Goal: Ask a question

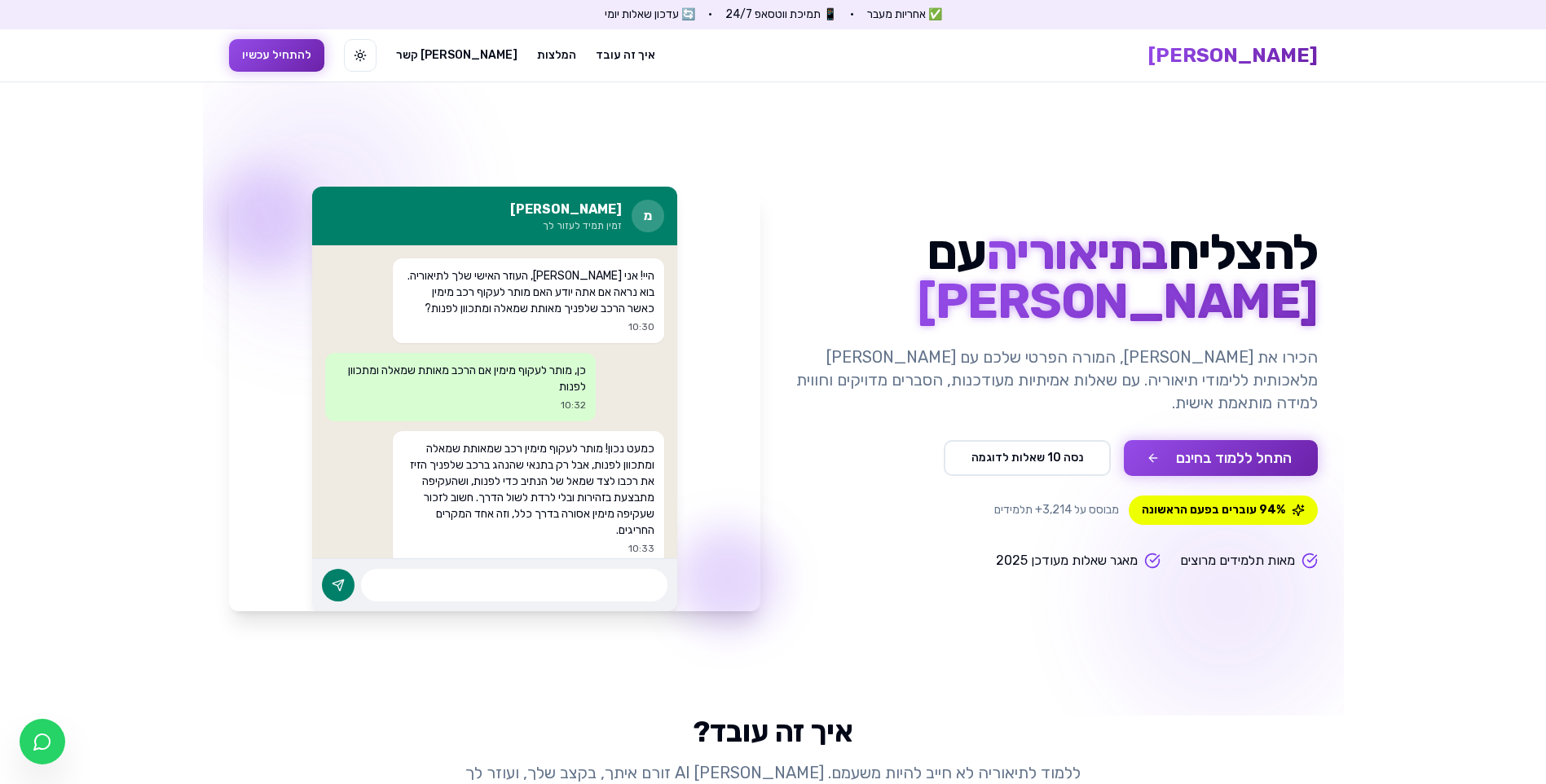
click at [1189, 447] on button "התחל ללמוד בחינם" at bounding box center [1220, 458] width 194 height 35
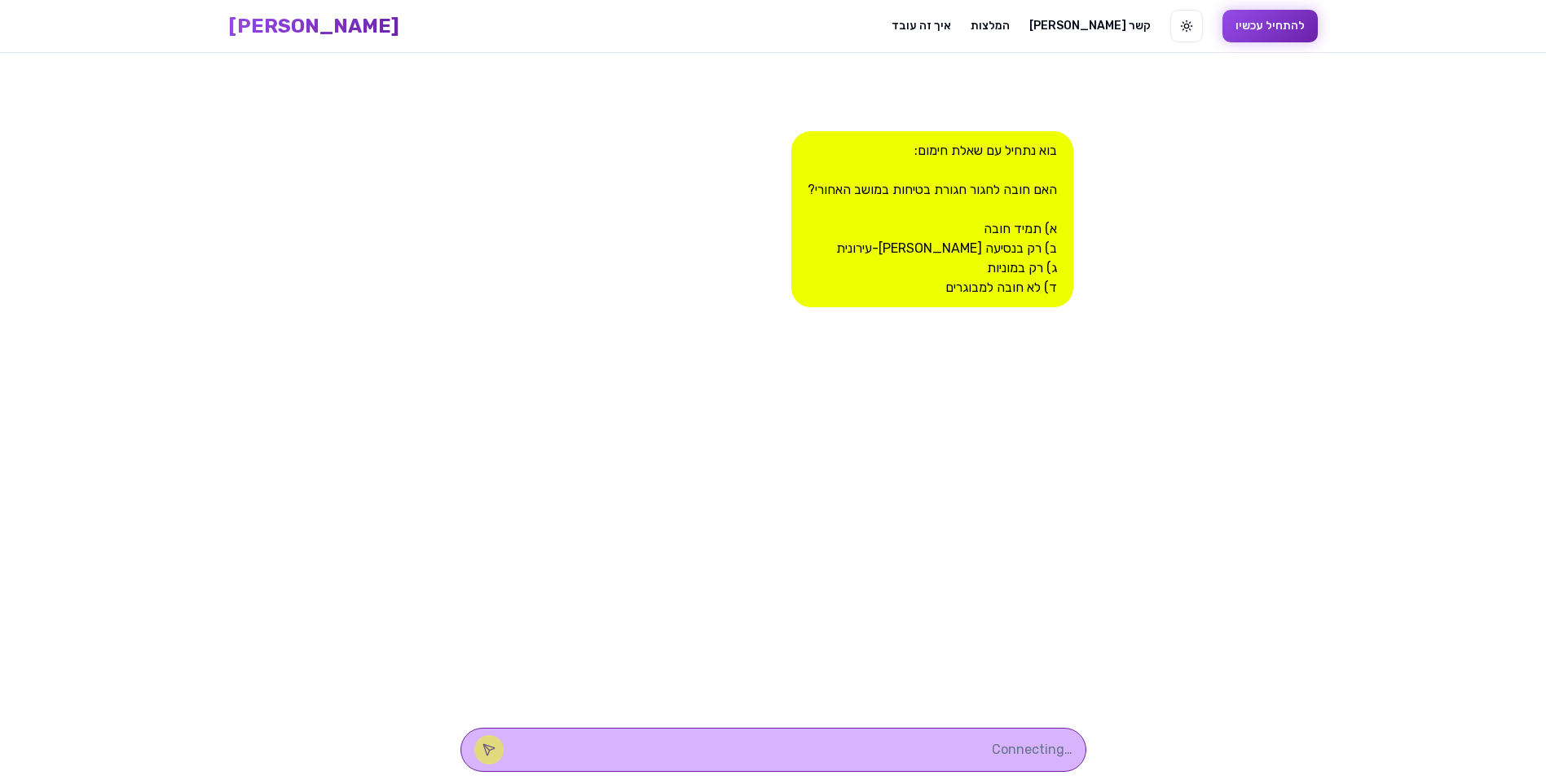
scroll to position [1, 0]
click at [857, 752] on textarea at bounding box center [796, 749] width 552 height 20
type textarea "1"
type textarea "א"
click at [504, 749] on button at bounding box center [489, 749] width 30 height 30
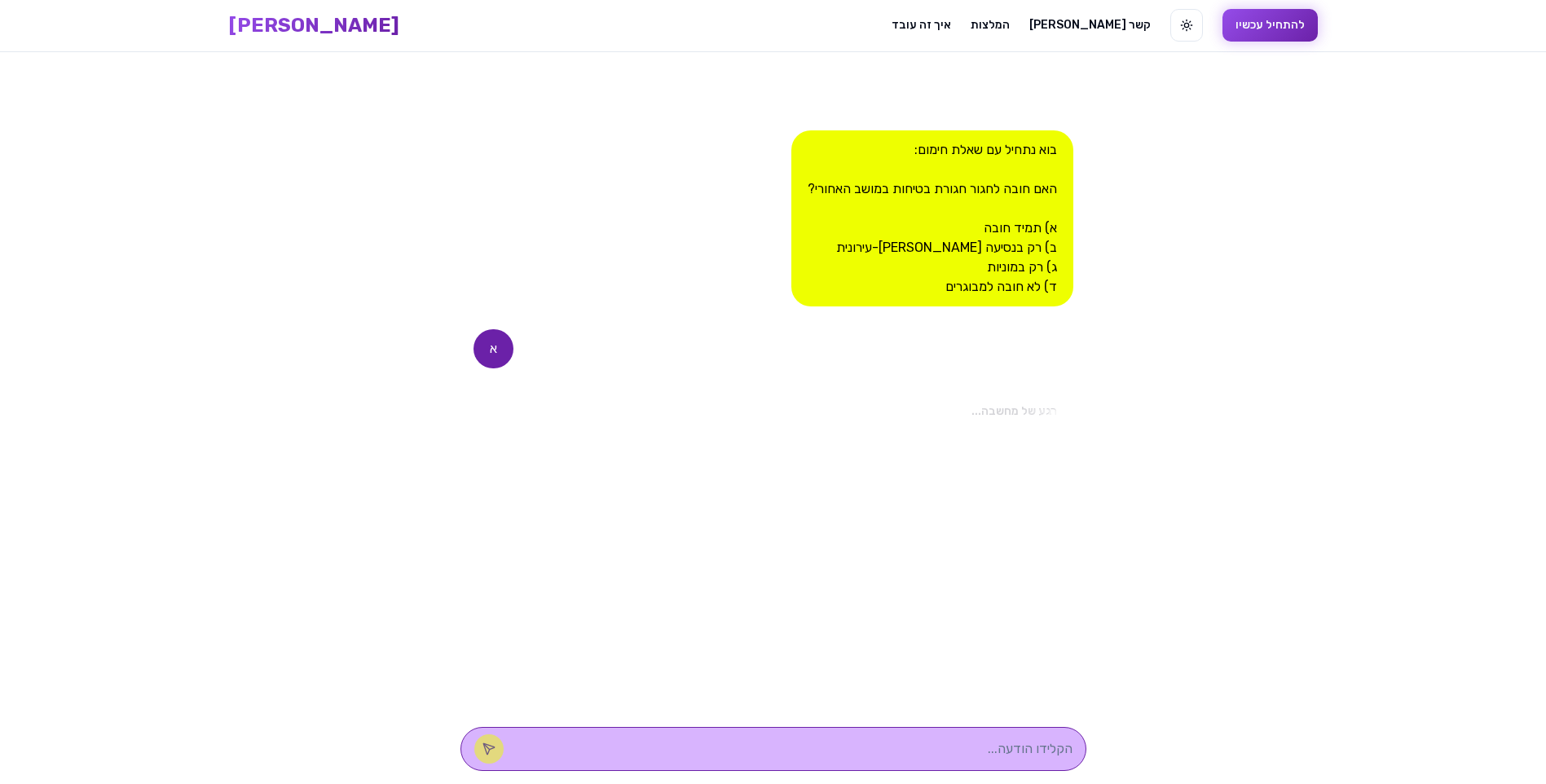
scroll to position [0, 0]
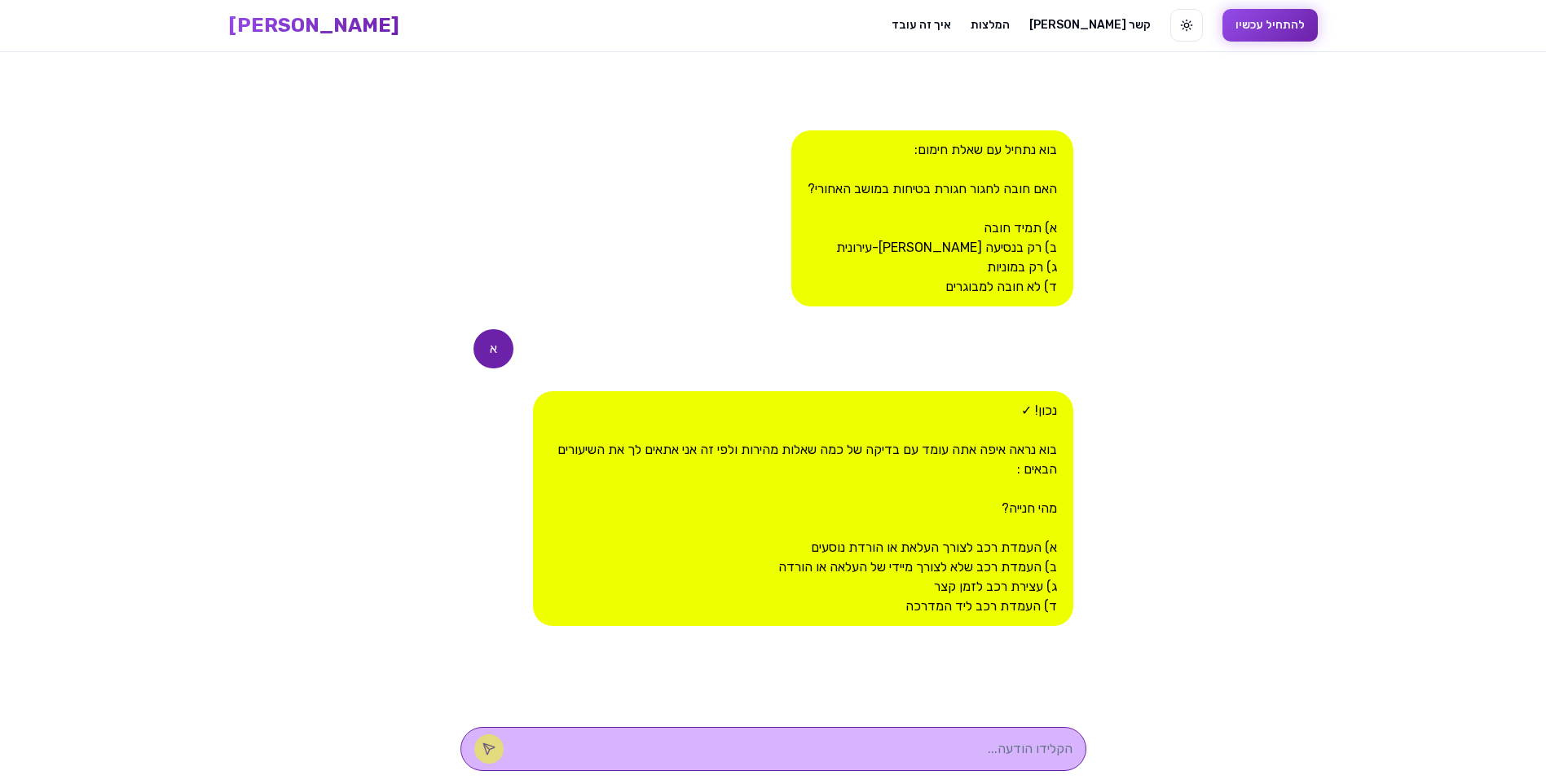
click at [956, 749] on textarea at bounding box center [796, 749] width 552 height 20
type textarea "ב"
click at [504, 745] on button at bounding box center [489, 749] width 30 height 30
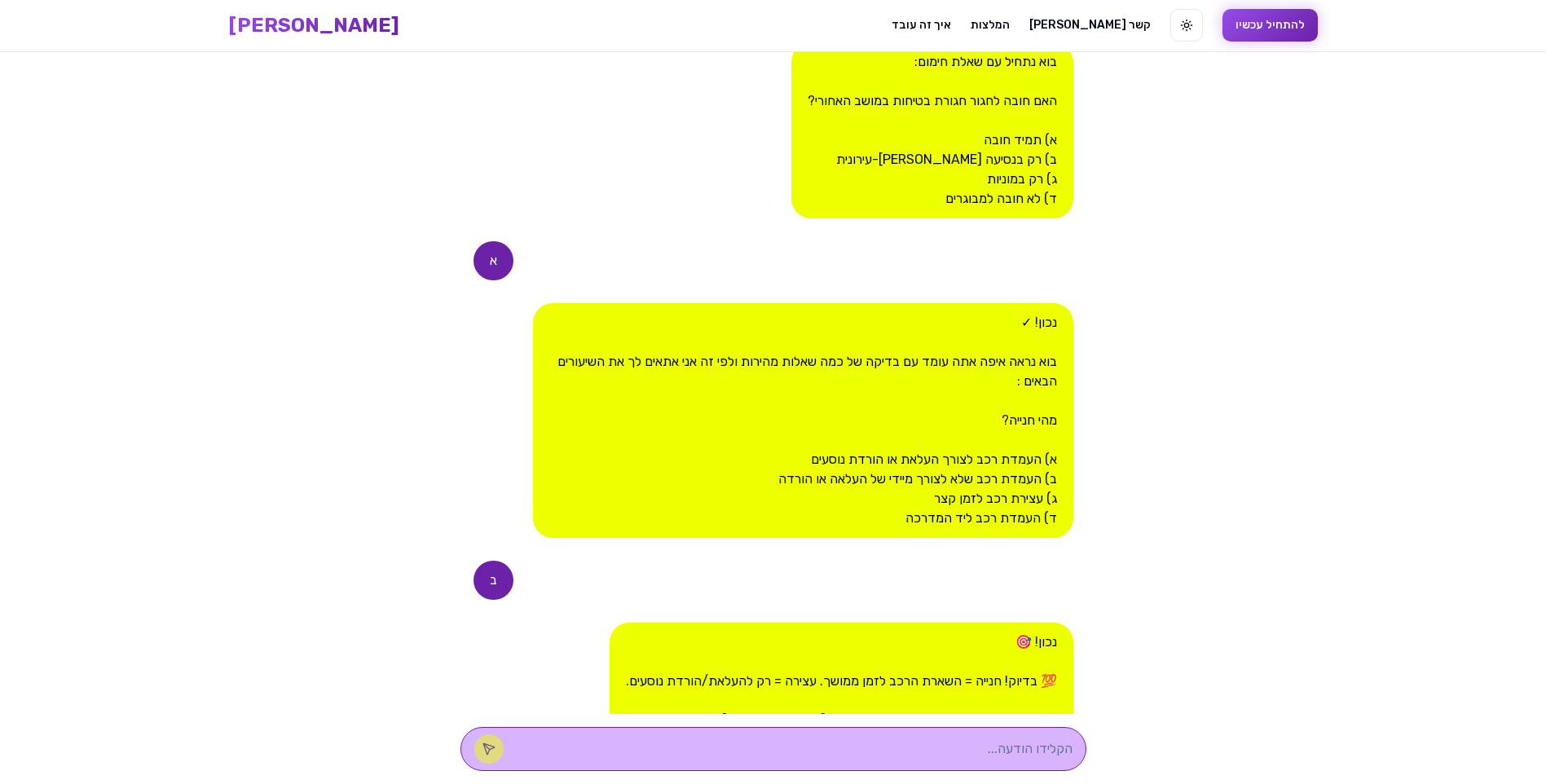
scroll to position [352, 0]
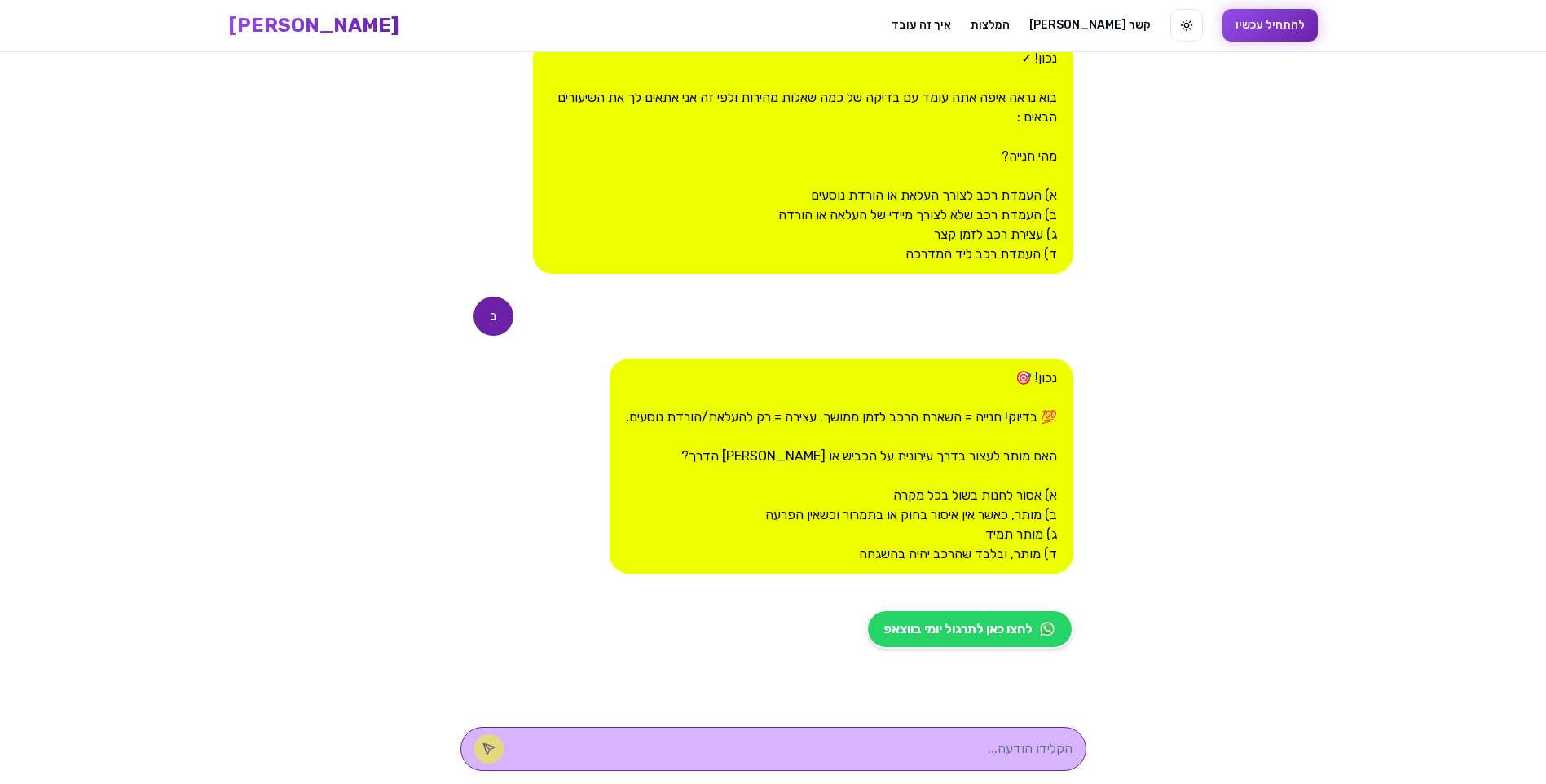
click at [948, 751] on textarea at bounding box center [796, 749] width 552 height 20
type textarea "ב"
click at [494, 748] on icon at bounding box center [488, 749] width 11 height 11
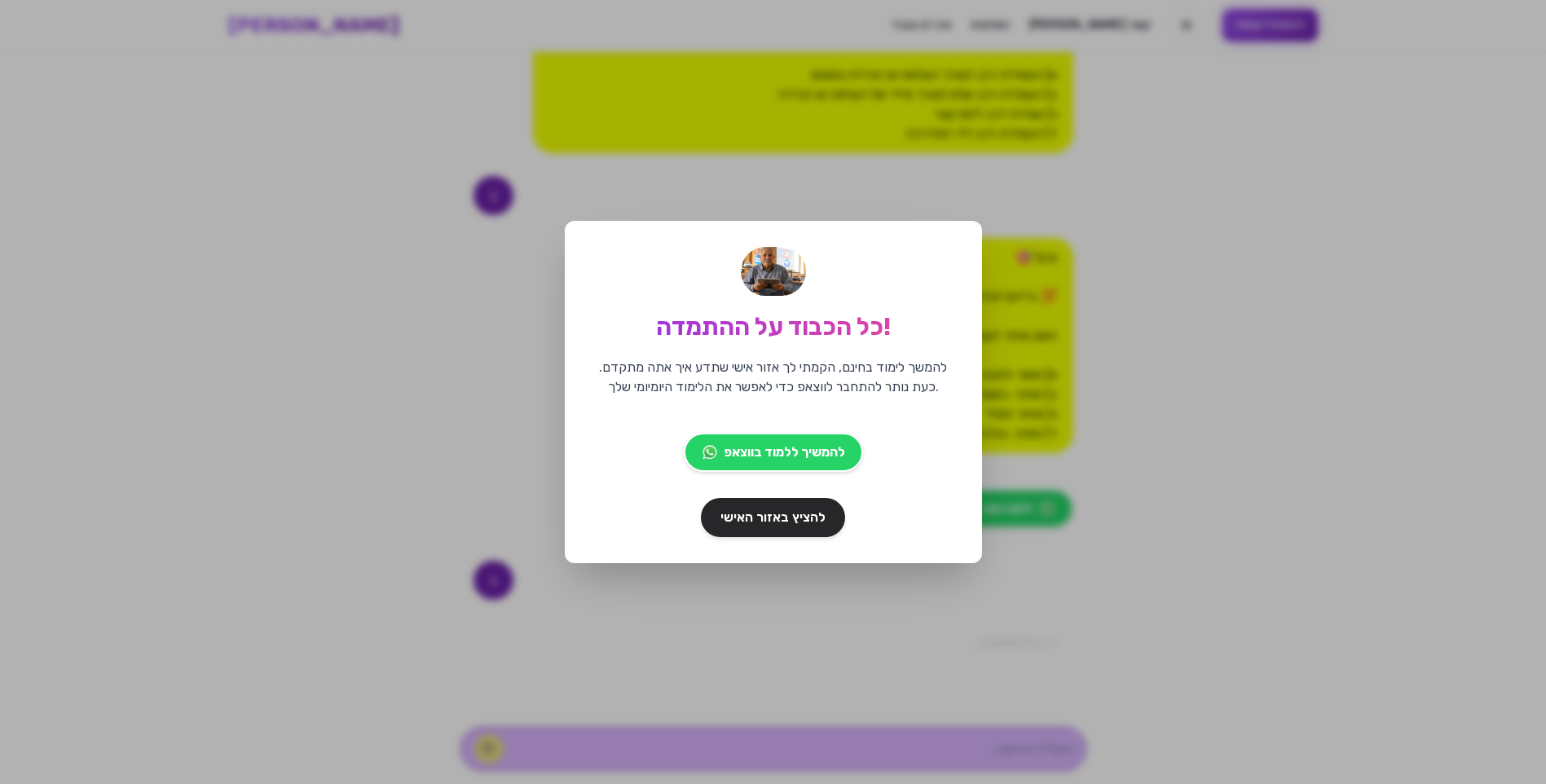
scroll to position [534, 0]
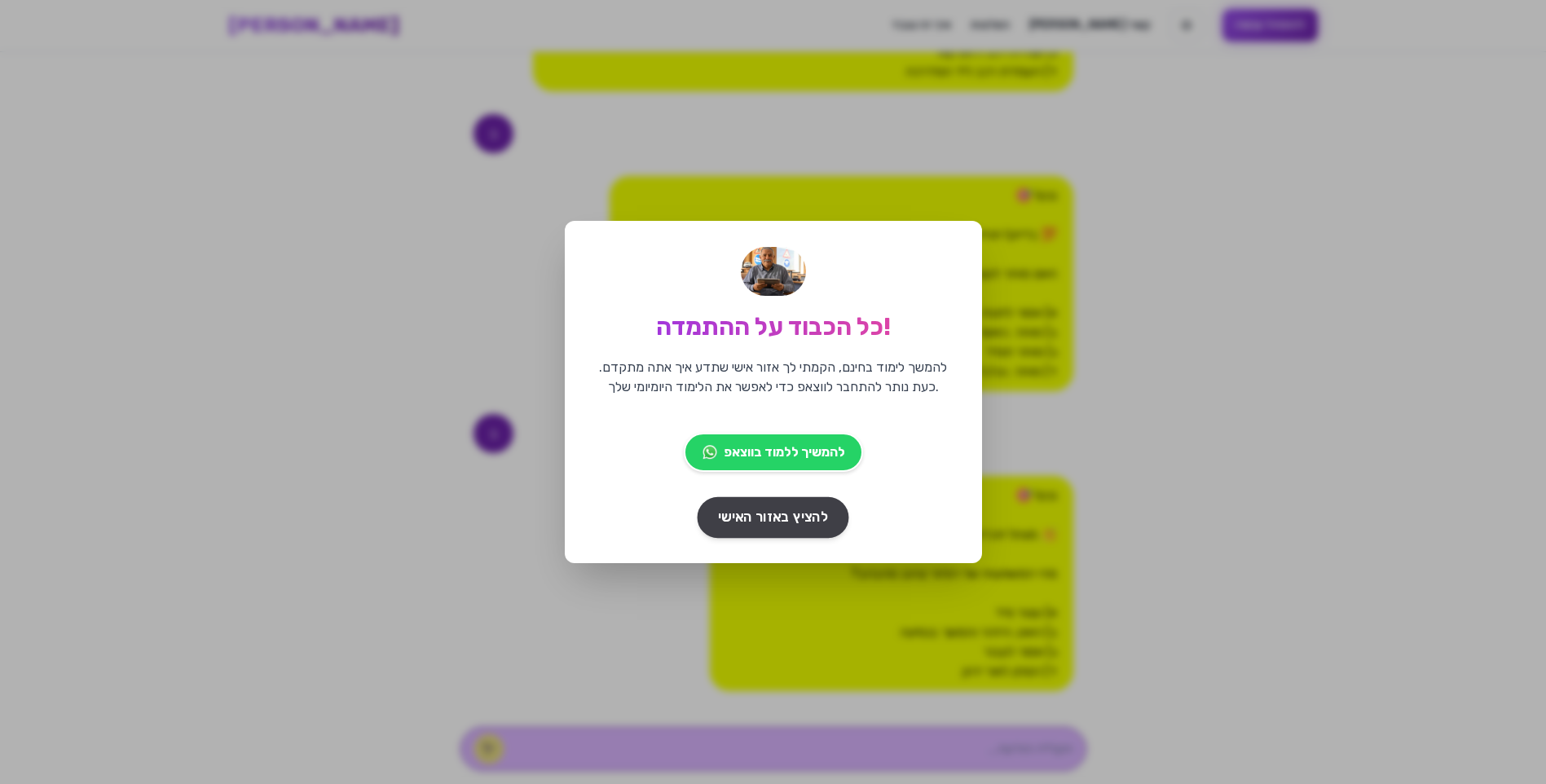
click at [765, 531] on link "להציץ באזור האישי" at bounding box center [773, 517] width 152 height 40
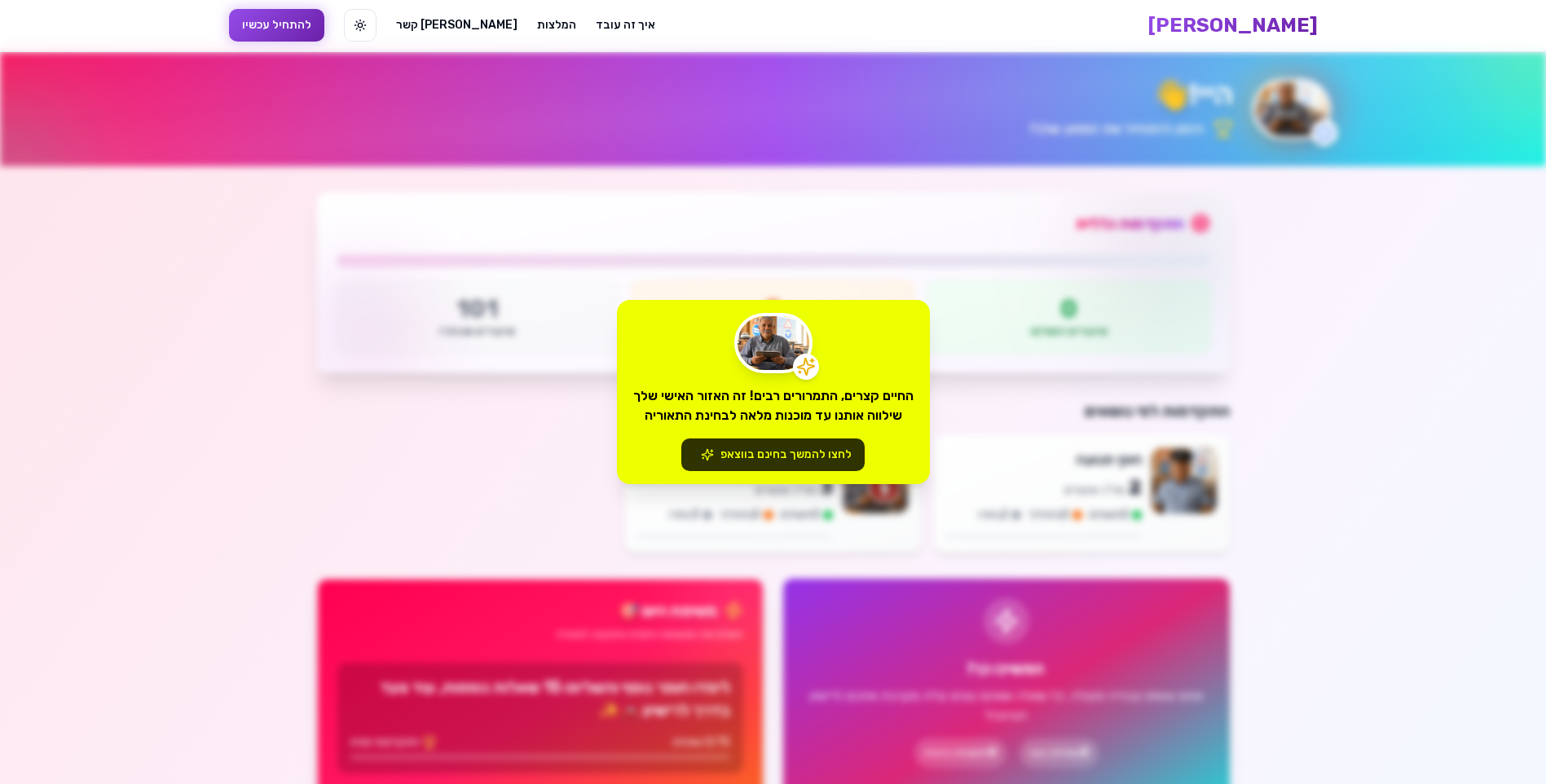
click at [758, 459] on button "לחצו להמשך בחינם בווצאפ" at bounding box center [773, 455] width 183 height 33
